Goal: Task Accomplishment & Management: Manage account settings

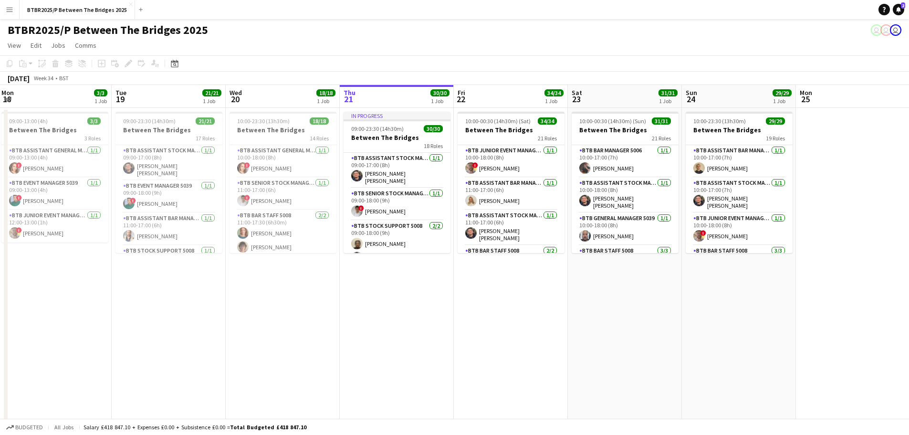
scroll to position [0, 374]
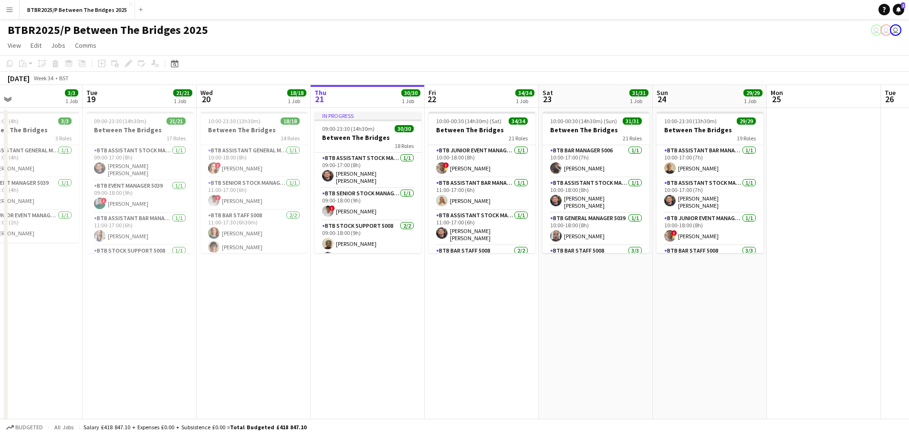
drag, startPoint x: 502, startPoint y: 296, endPoint x: 352, endPoint y: 281, distance: 150.6
click at [338, 299] on app-calendar-viewport "Fri 15 42/43 3 Jobs Sat 16 33/33 1 Job Sun 17 29/29 1 Job Mon 18 3/3 1 Job Tue …" at bounding box center [454, 256] width 909 height 342
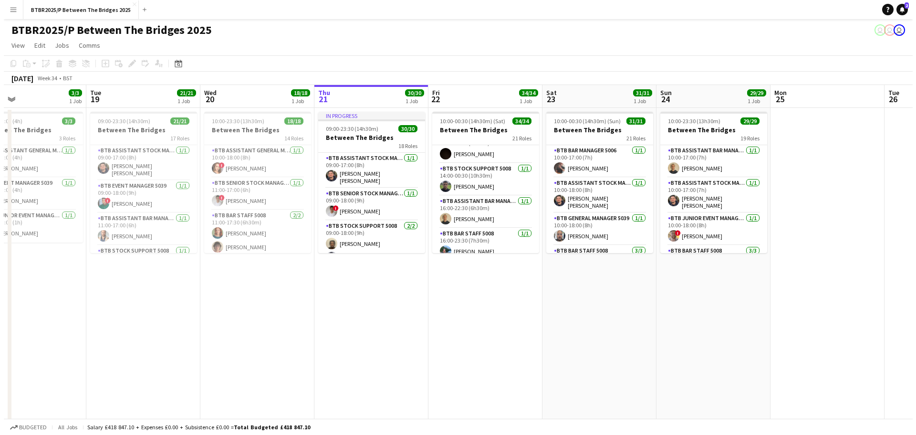
scroll to position [239, 0]
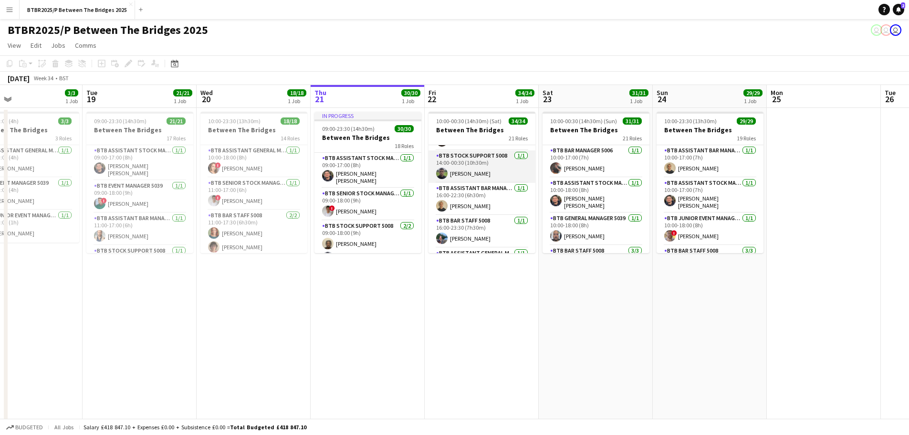
click at [471, 172] on app-card-role "BTB Stock support 5008 [DATE] 14:00-00:30 (10h30m) [PERSON_NAME]" at bounding box center [481, 166] width 107 height 32
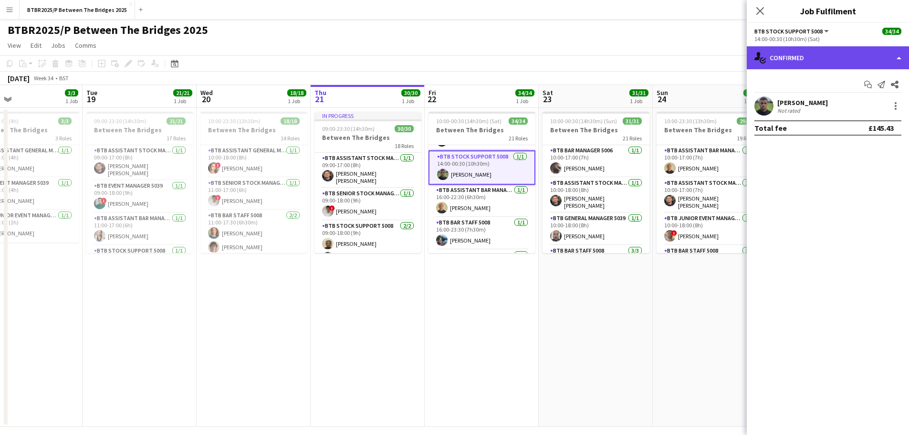
click at [819, 60] on div "single-neutral-actions-check-2 Confirmed" at bounding box center [828, 57] width 162 height 23
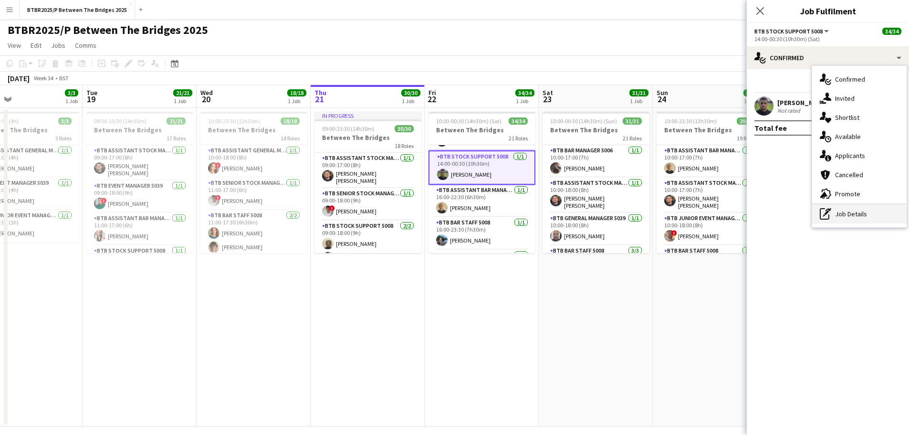
click at [840, 215] on div "pen-write Job Details" at bounding box center [859, 213] width 94 height 19
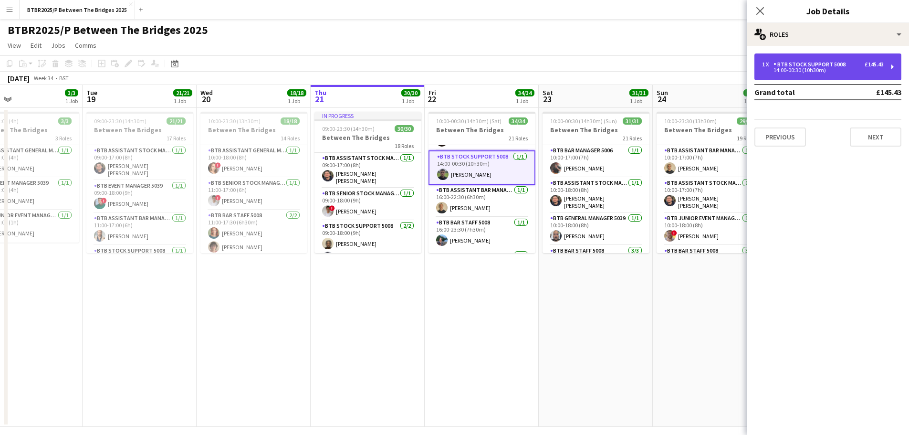
click at [816, 78] on div "1 x BTB Stock support 5008 £145.43 14:00-00:30 (10h30m)" at bounding box center [827, 66] width 147 height 27
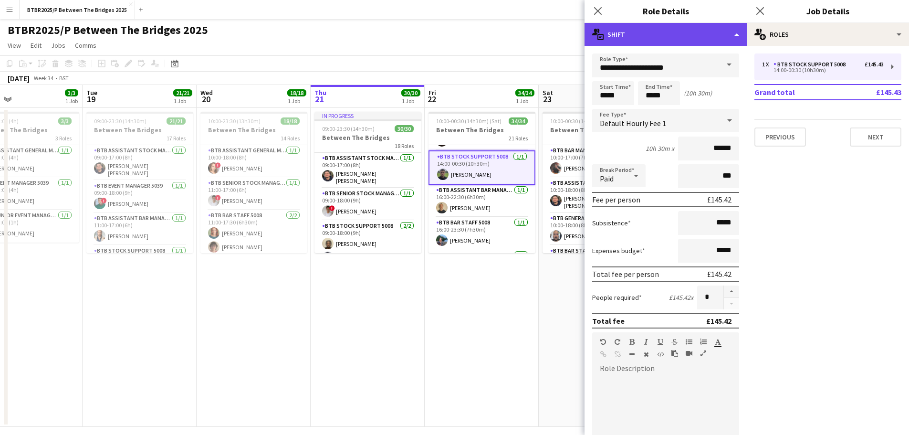
click at [680, 31] on div "multiple-actions-text Shift" at bounding box center [665, 34] width 162 height 23
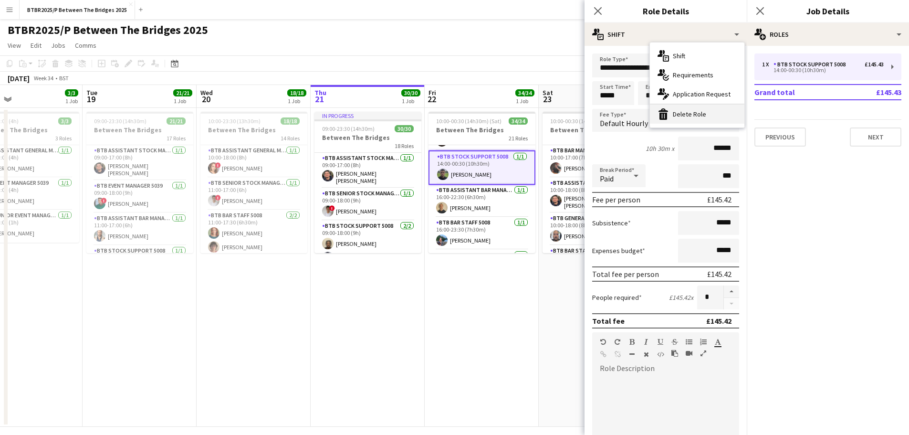
click at [678, 117] on div "bin-2 Delete Role" at bounding box center [697, 113] width 94 height 19
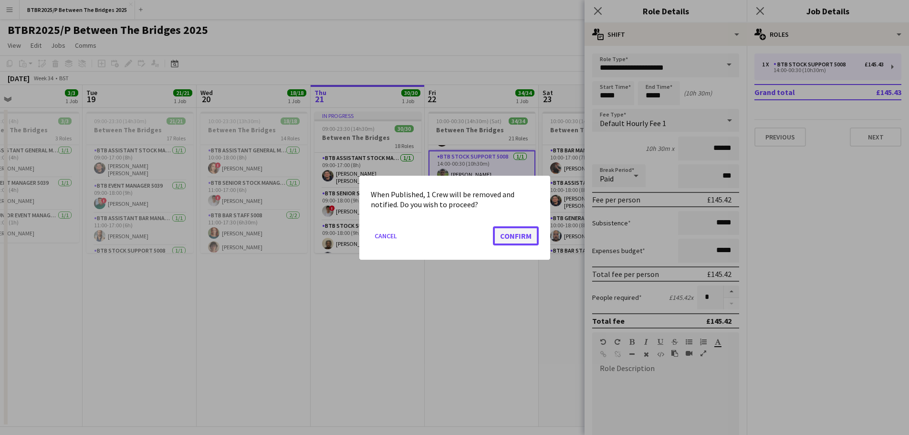
click at [519, 240] on button "Confirm" at bounding box center [516, 235] width 46 height 19
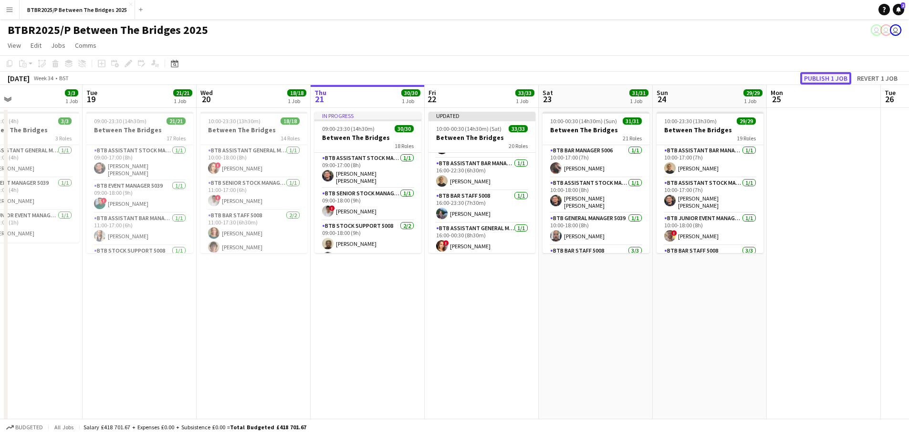
click at [810, 78] on button "Publish 1 job" at bounding box center [825, 78] width 51 height 12
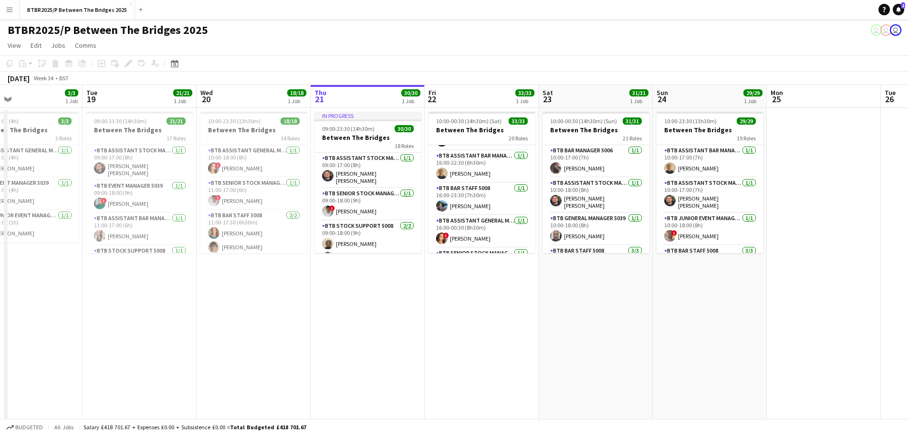
click at [10, 9] on app-icon "Menu" at bounding box center [10, 10] width 8 height 8
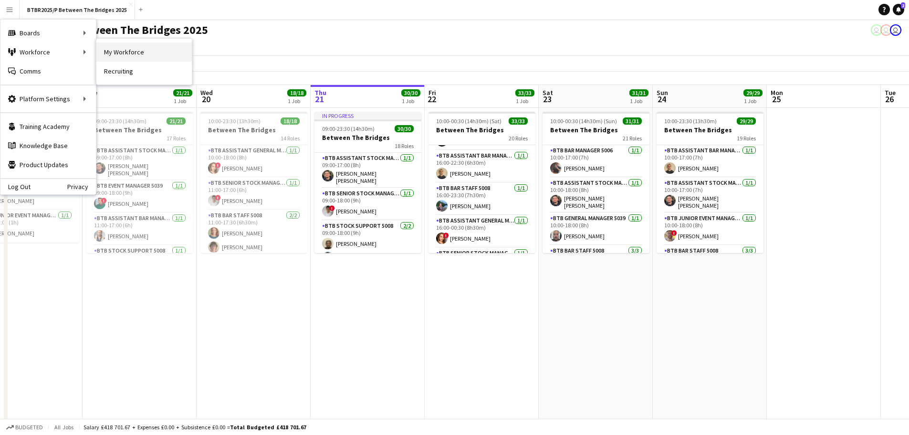
click at [103, 53] on link "My Workforce" at bounding box center [143, 51] width 95 height 19
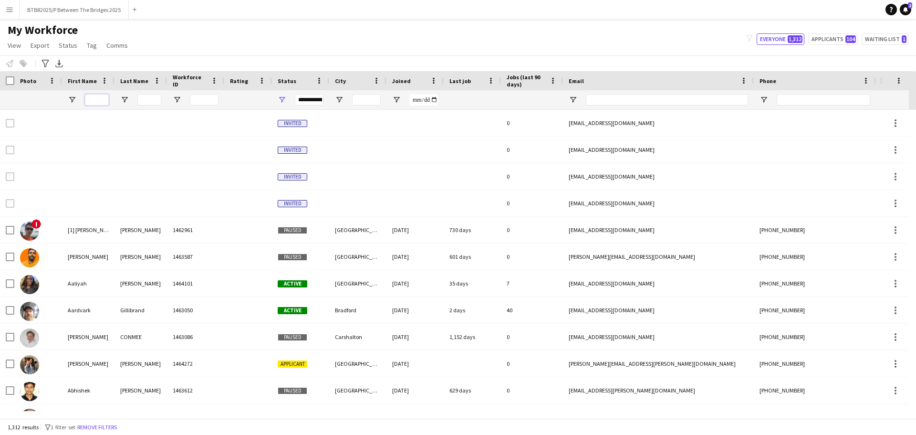
click at [104, 97] on input "First Name Filter Input" at bounding box center [97, 99] width 24 height 11
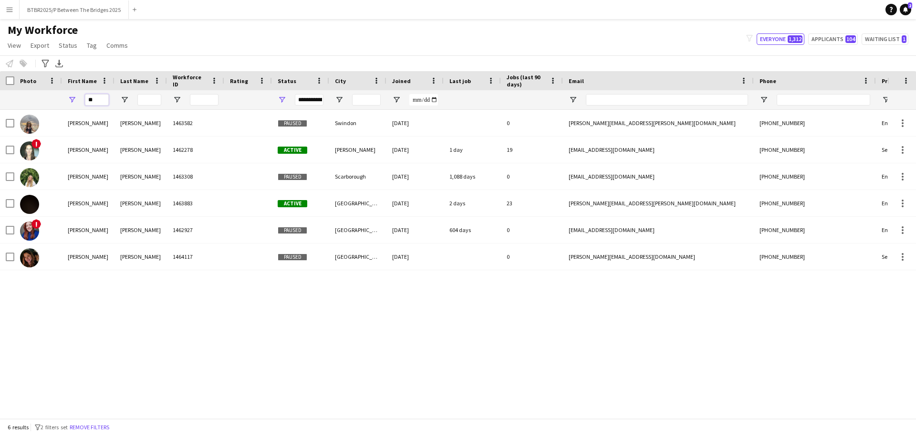
type input "*"
